Goal: Find specific page/section: Find specific page/section

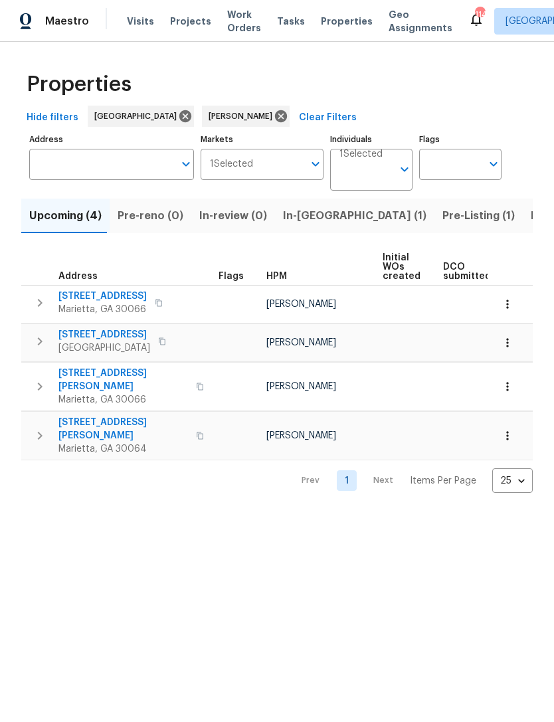
click at [313, 215] on span "In-[GEOGRAPHIC_DATA] (1)" at bounding box center [355, 216] width 144 height 19
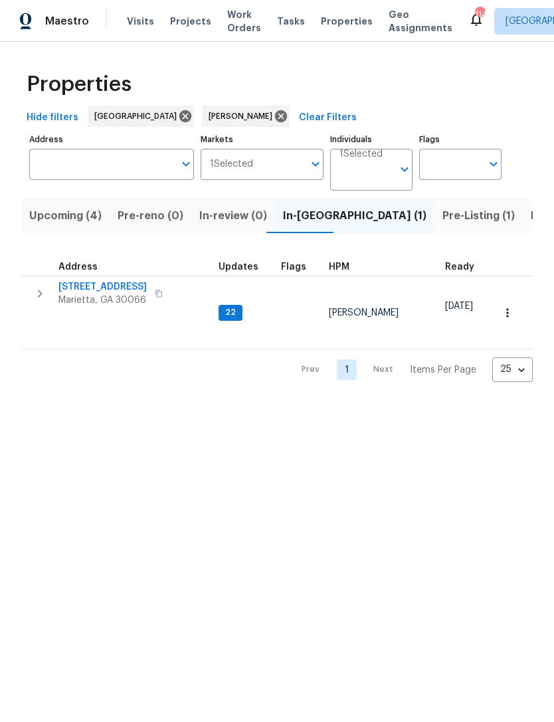
click at [117, 288] on span "[STREET_ADDRESS]" at bounding box center [102, 286] width 88 height 13
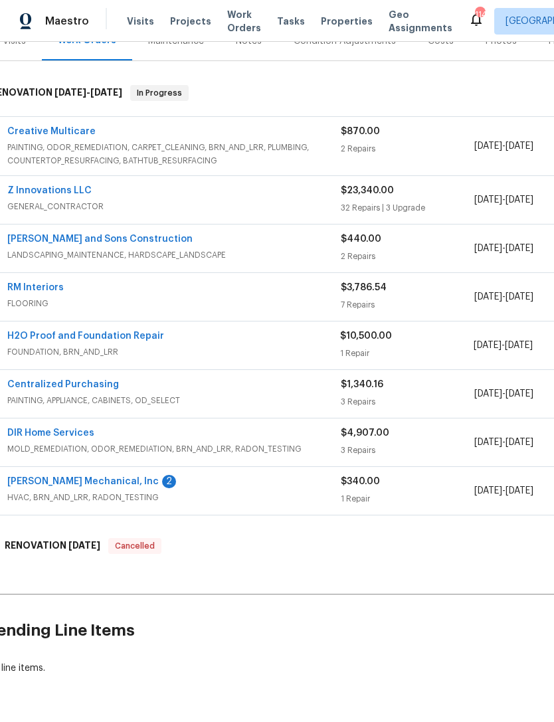
scroll to position [180, 15]
click at [110, 478] on link "[PERSON_NAME] Mechanical, Inc" at bounding box center [82, 481] width 152 height 9
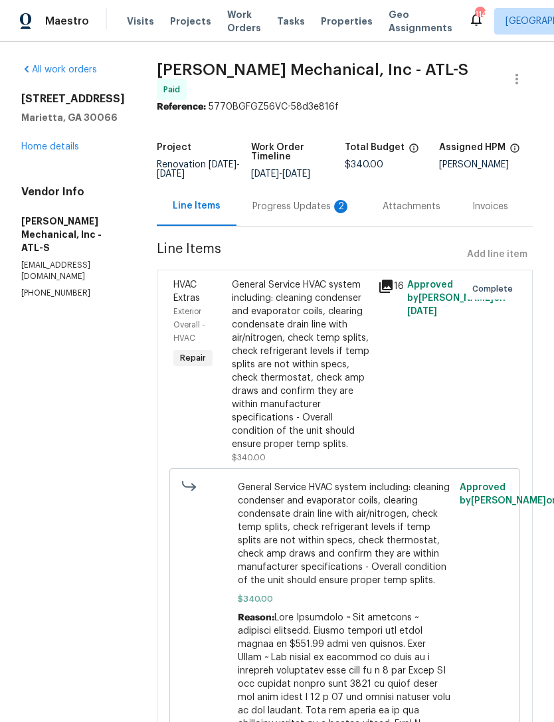
click at [325, 212] on div "Progress Updates 2" at bounding box center [302, 206] width 98 height 13
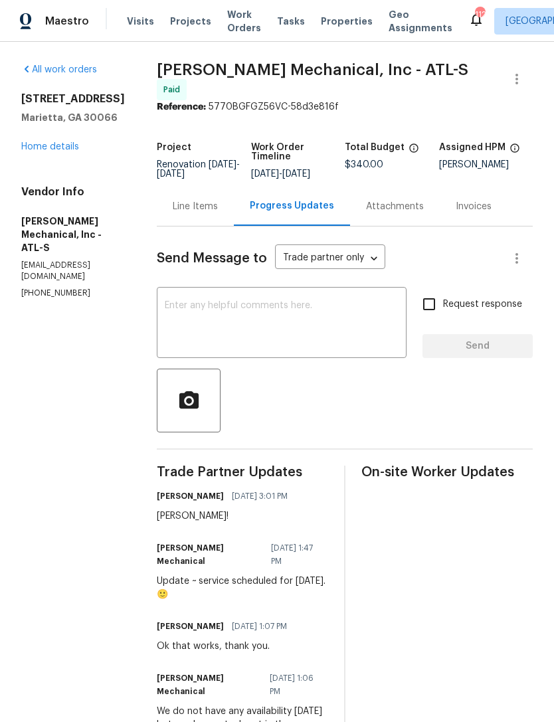
click at [58, 138] on div "[STREET_ADDRESS] Home details" at bounding box center [73, 122] width 104 height 61
click at [62, 147] on link "Home details" at bounding box center [50, 146] width 58 height 9
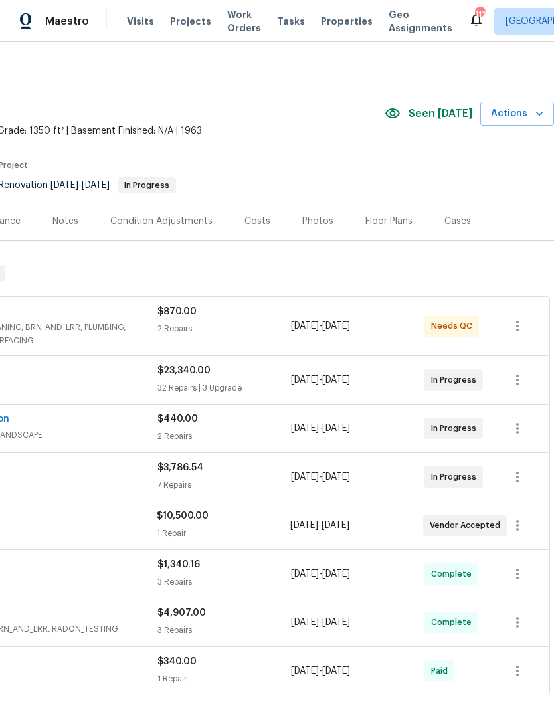
scroll to position [0, 197]
